Goal: Navigation & Orientation: Find specific page/section

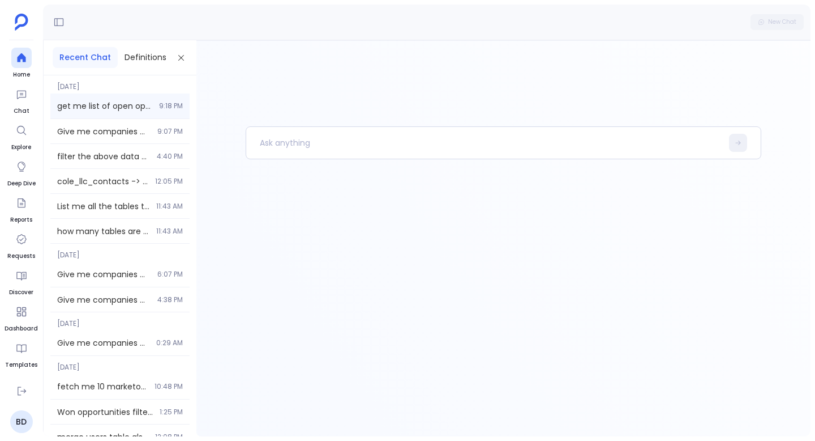
click at [123, 96] on div "get me list of open opportunities 9:18 PM" at bounding box center [119, 105] width 139 height 25
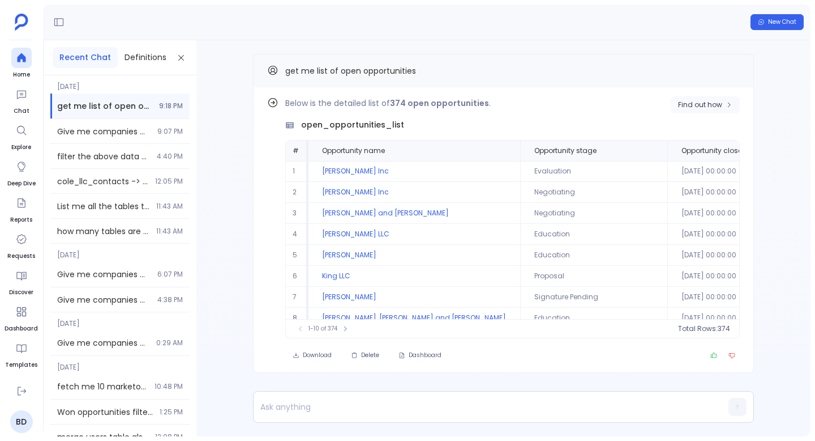
click at [721, 110] on button "Find out how" at bounding box center [705, 104] width 69 height 17
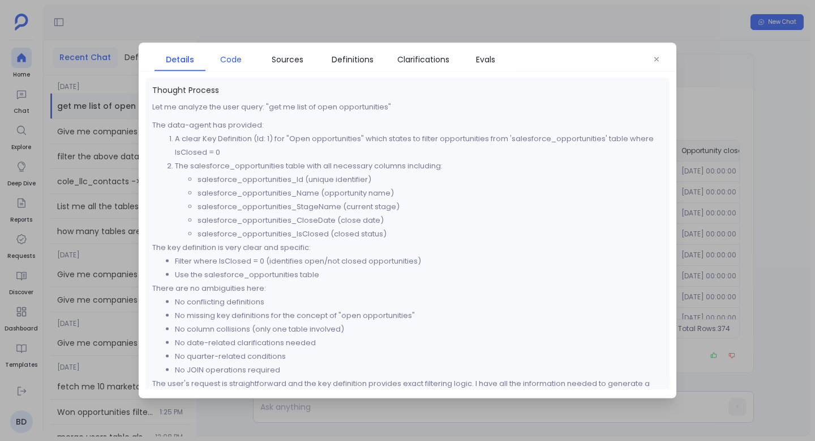
click at [230, 63] on span "Code" at bounding box center [231, 59] width 22 height 12
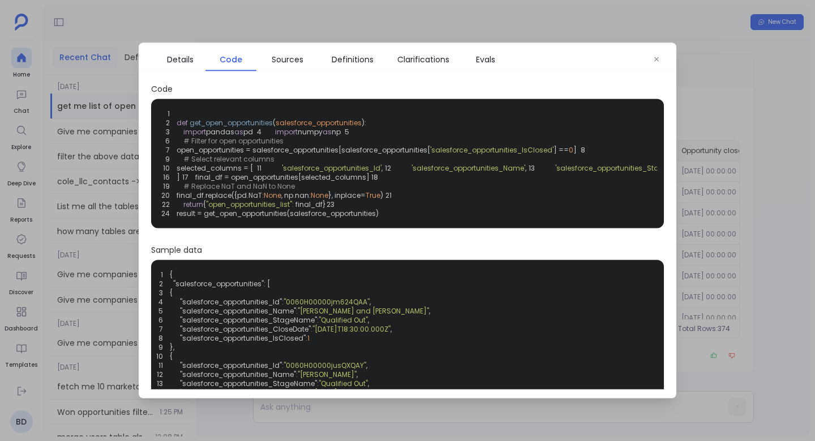
scroll to position [27, 0]
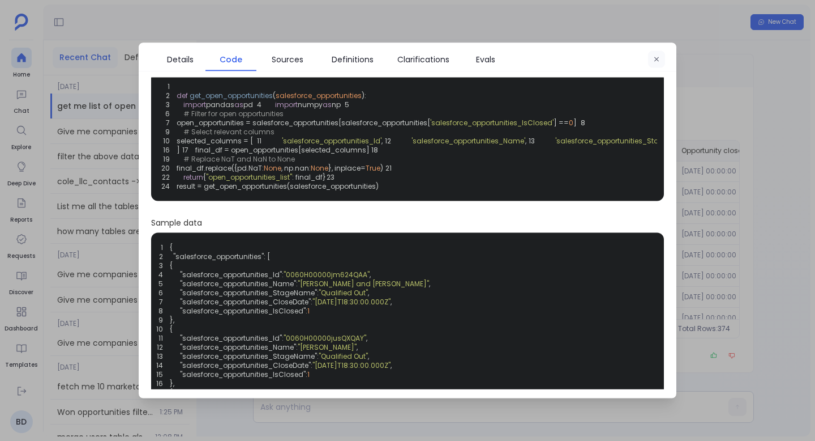
click at [661, 56] on button "button" at bounding box center [656, 59] width 17 height 17
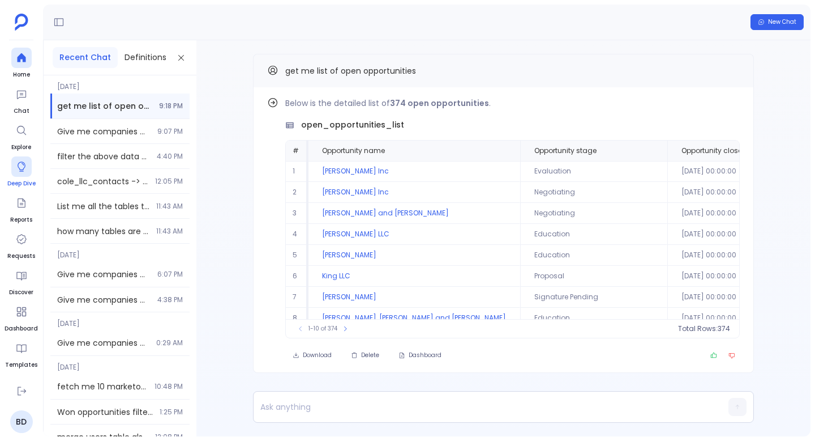
scroll to position [102, 0]
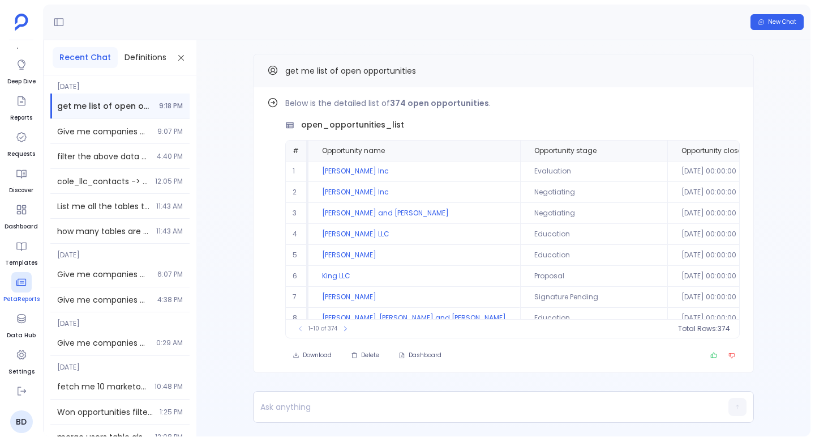
click at [14, 287] on div at bounding box center [21, 282] width 20 height 20
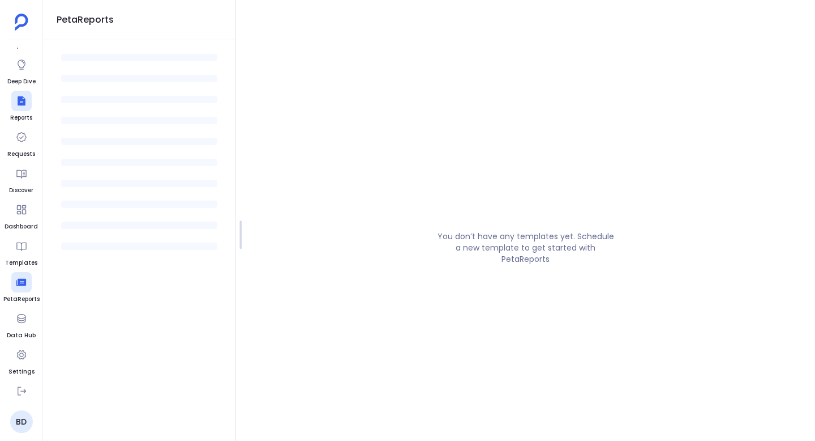
click at [17, 305] on ul "Home Chat Explore Deep Dive Reports Requests Discover Dashboard Templates PetaR…" at bounding box center [21, 212] width 36 height 328
click at [24, 320] on icon at bounding box center [21, 318] width 11 height 11
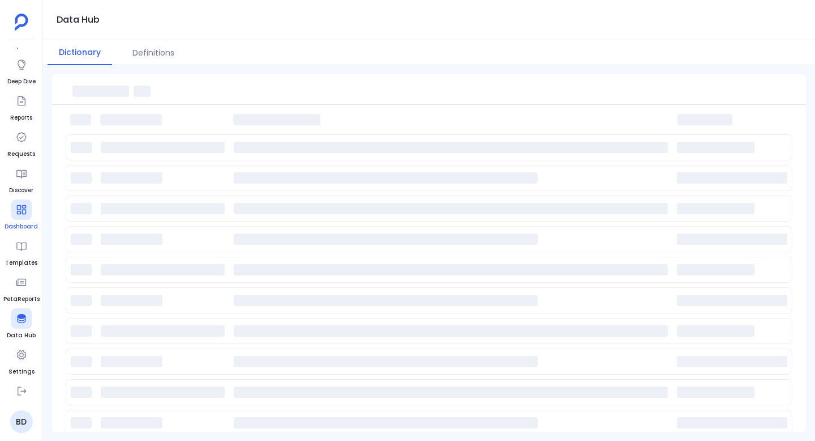
click at [25, 204] on icon at bounding box center [21, 209] width 11 height 11
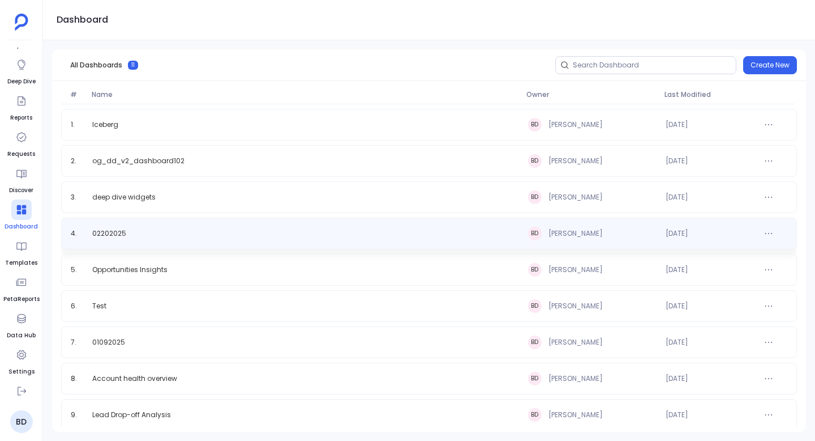
scroll to position [80, 0]
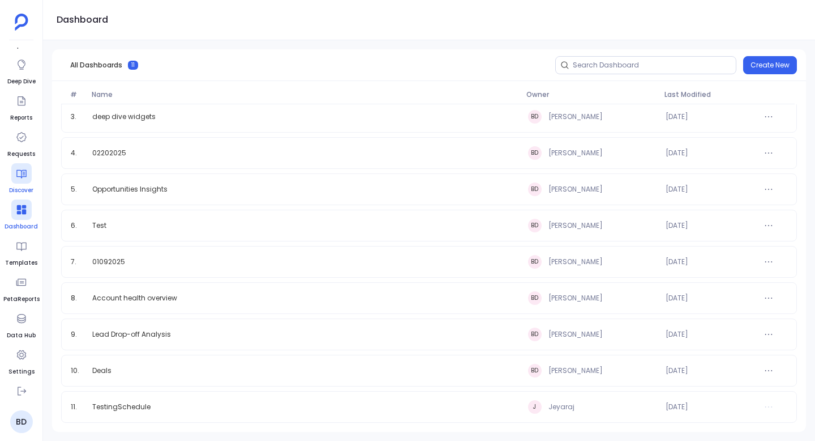
click at [25, 174] on icon at bounding box center [21, 173] width 11 height 11
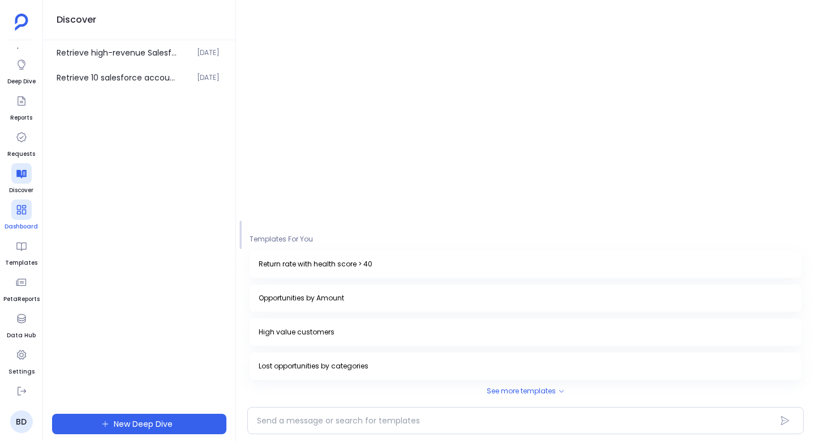
click at [533, 392] on div "See more templates" at bounding box center [526, 390] width 552 height 9
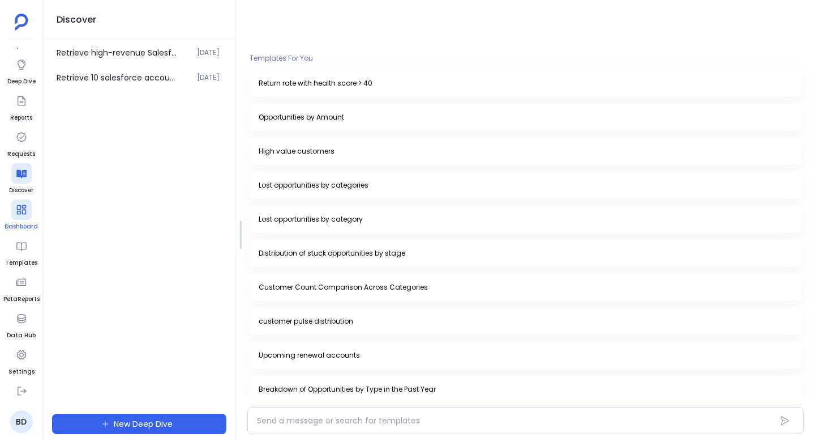
click at [164, 228] on div "Retrieve high-revenue Salesforce accounts. [DATE] Retrieve 10 salesforce accoun…" at bounding box center [139, 222] width 193 height 364
click at [23, 143] on div at bounding box center [21, 137] width 20 height 20
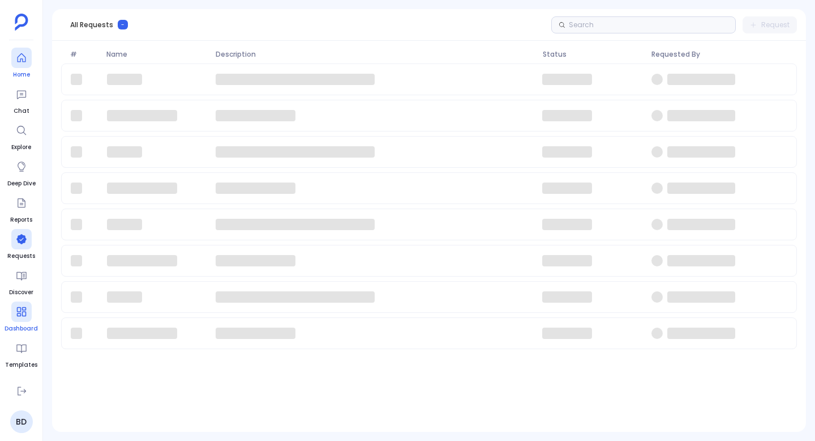
click at [21, 65] on div at bounding box center [21, 58] width 20 height 20
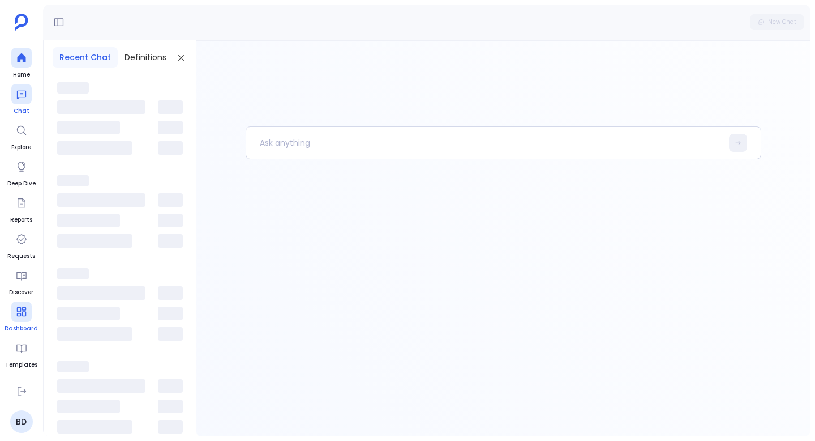
click at [22, 88] on icon at bounding box center [21, 93] width 11 height 11
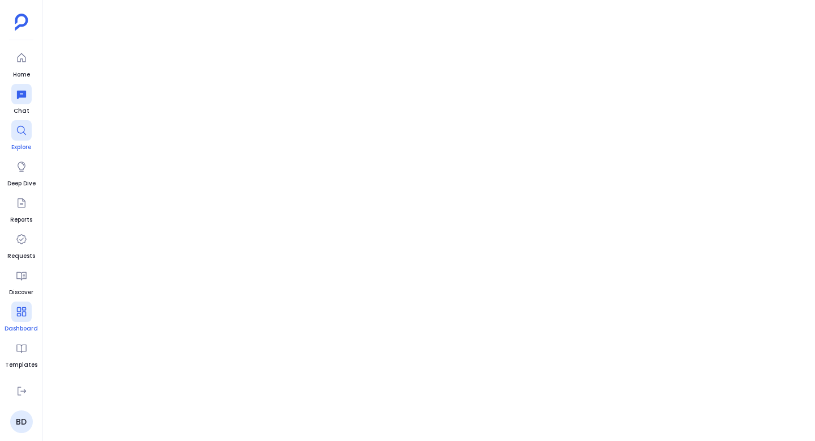
click at [22, 131] on icon at bounding box center [21, 130] width 11 height 11
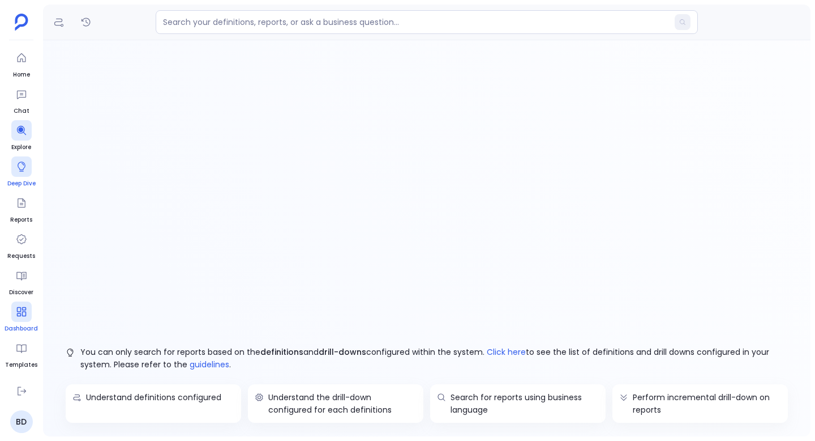
click at [24, 171] on icon at bounding box center [21, 166] width 11 height 11
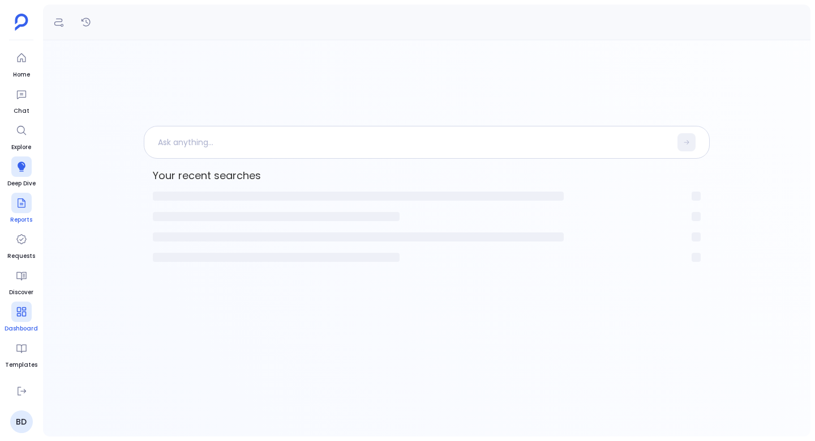
click at [23, 211] on div at bounding box center [21, 203] width 20 height 20
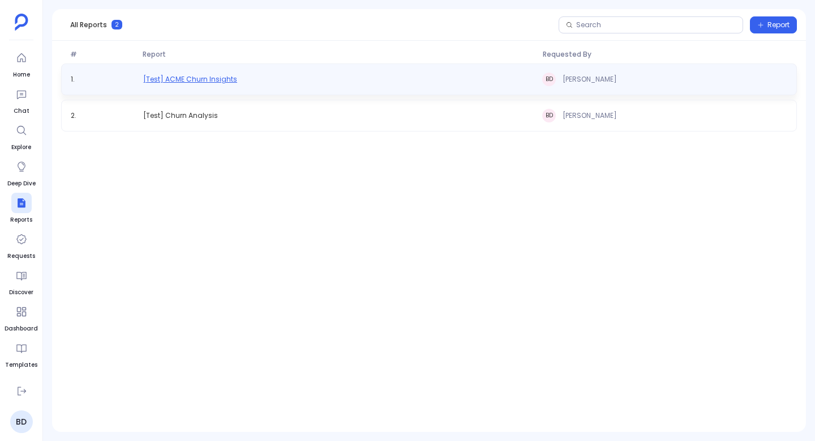
click at [215, 80] on span "[Test] ACME Churn Insights" at bounding box center [190, 79] width 94 height 9
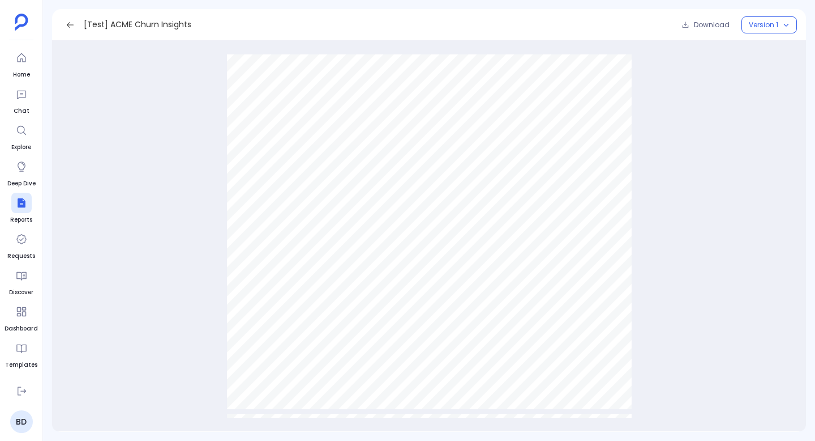
scroll to position [1373, 0]
click at [479, 160] on div "Key Insights ● Accounts with higher “Add to Projects” activity (e.g., GAP, Toyo…" at bounding box center [429, 121] width 405 height 572
click at [21, 170] on icon at bounding box center [22, 166] width 8 height 10
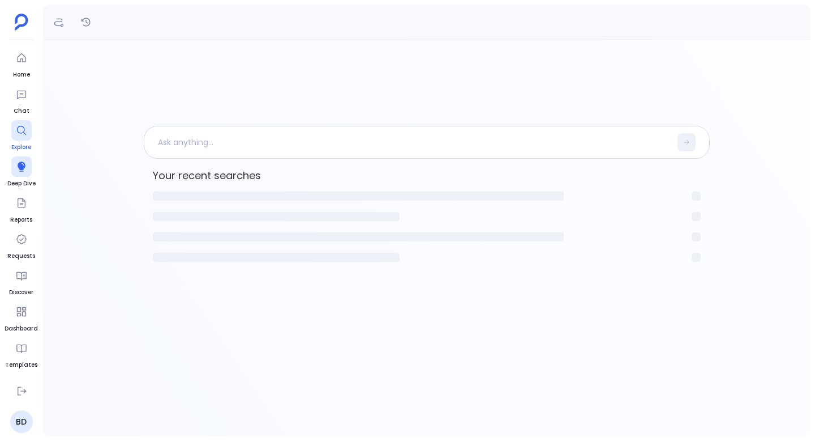
click at [16, 143] on span "Explore" at bounding box center [21, 147] width 20 height 9
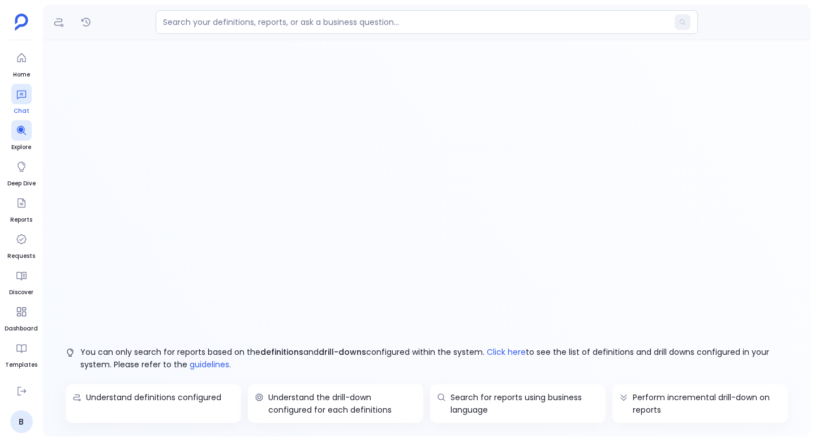
click at [21, 95] on icon at bounding box center [20, 95] width 9 height 8
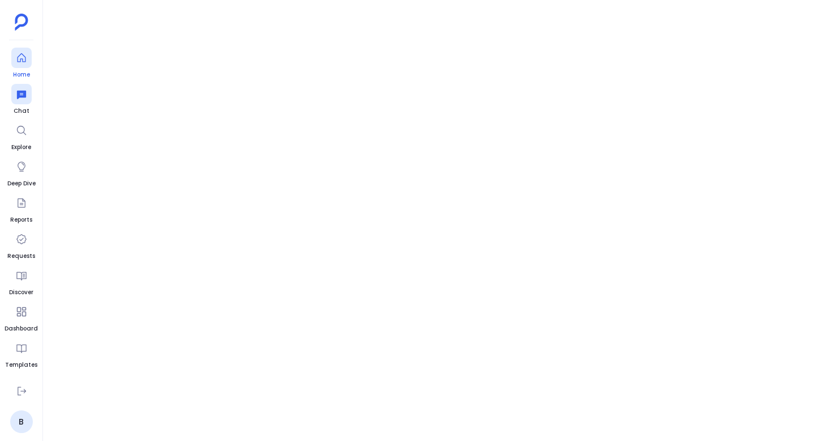
click at [21, 55] on icon at bounding box center [21, 57] width 11 height 11
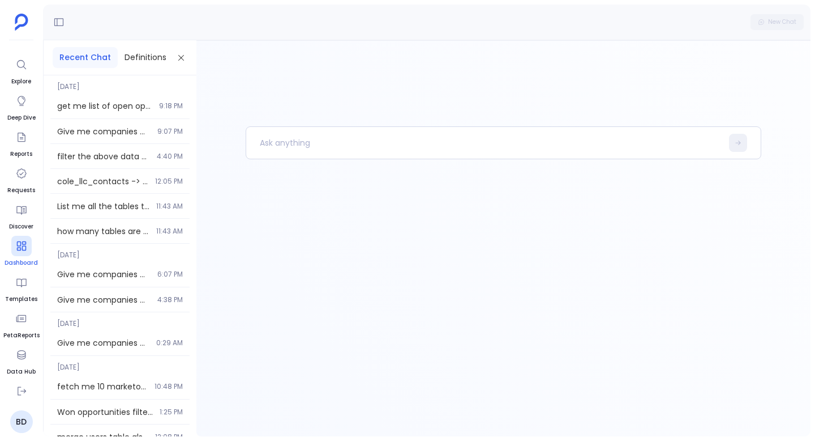
scroll to position [102, 0]
click at [20, 279] on icon at bounding box center [21, 281] width 11 height 11
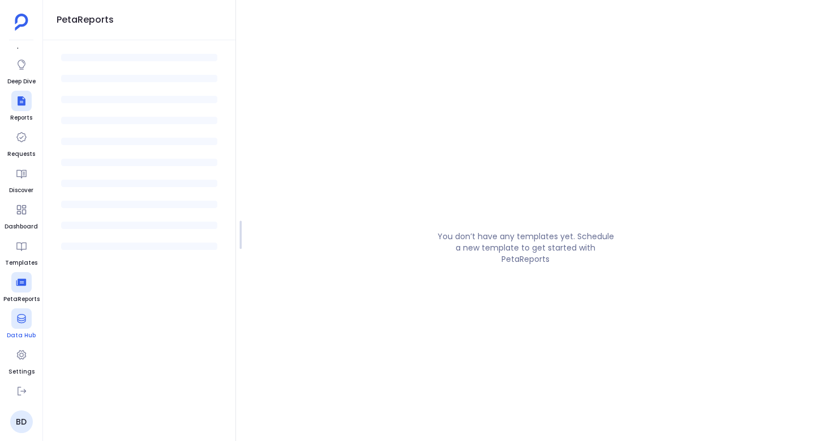
click at [20, 324] on div at bounding box center [21, 318] width 20 height 20
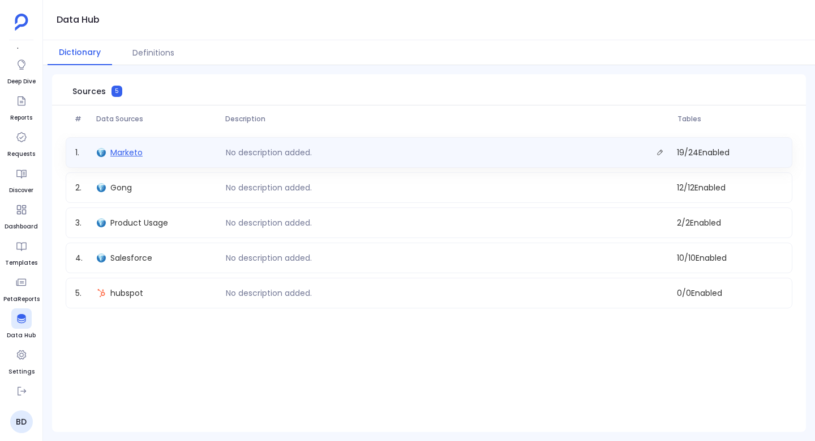
click at [123, 152] on span "Marketo" at bounding box center [126, 152] width 32 height 11
